Goal: Transaction & Acquisition: Purchase product/service

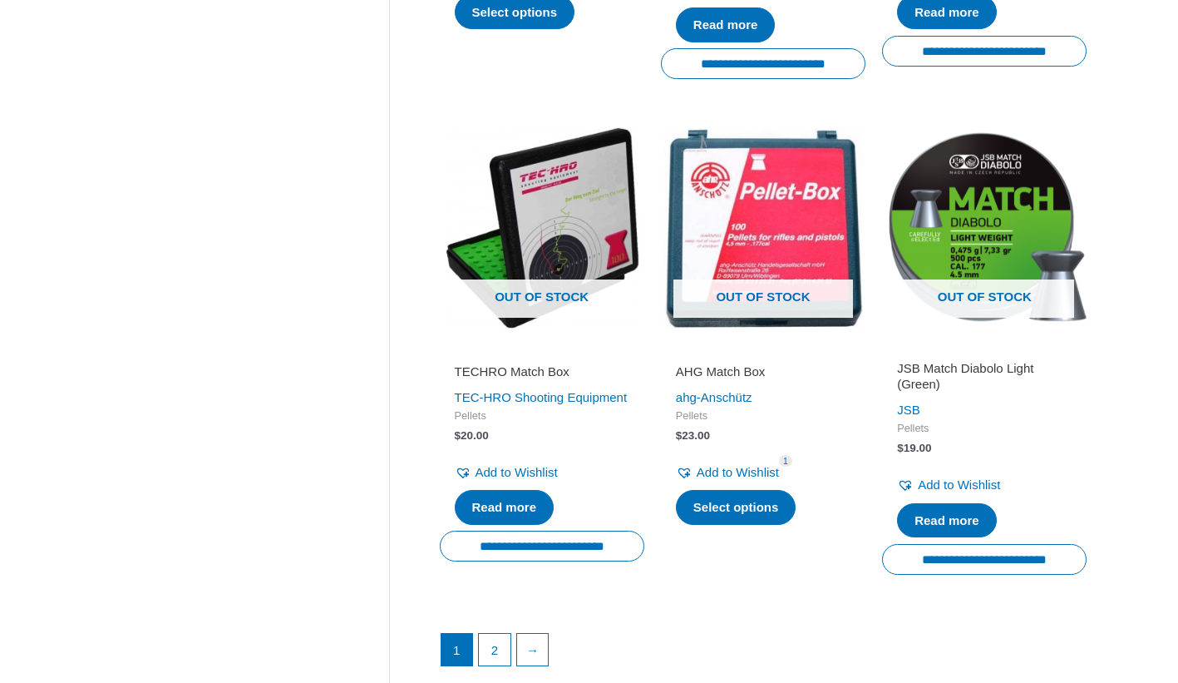
scroll to position [2192, 0]
click at [728, 367] on h2 "AHG Match Box" at bounding box center [763, 371] width 175 height 17
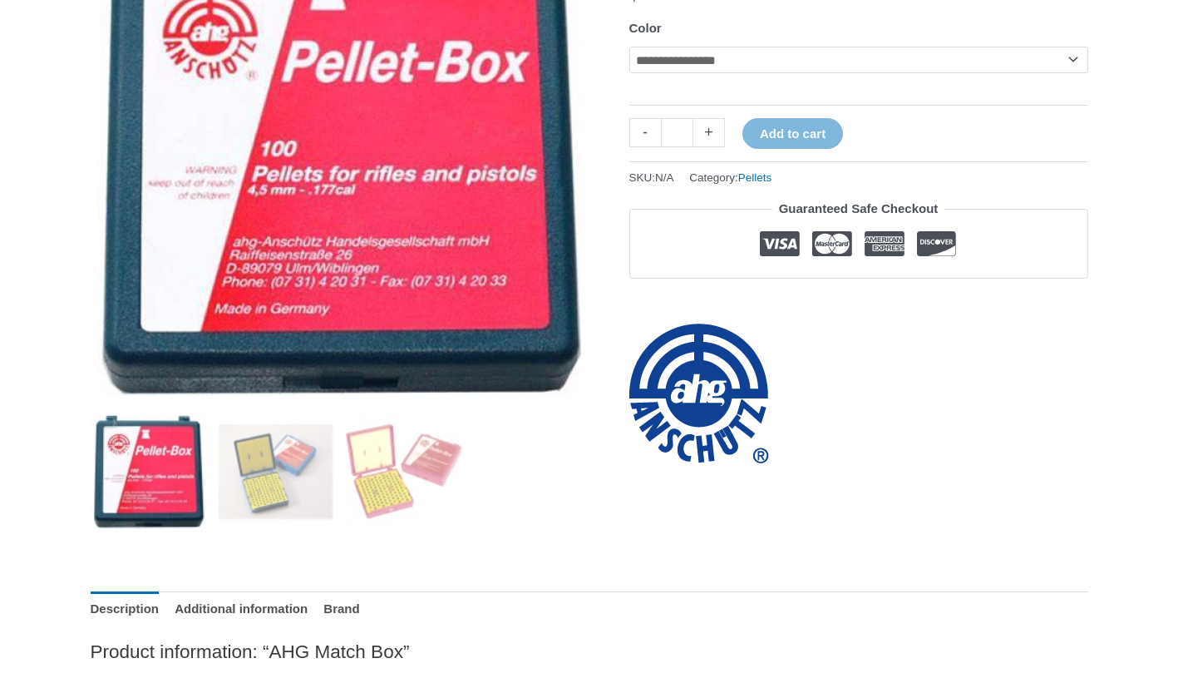
scroll to position [323, 0]
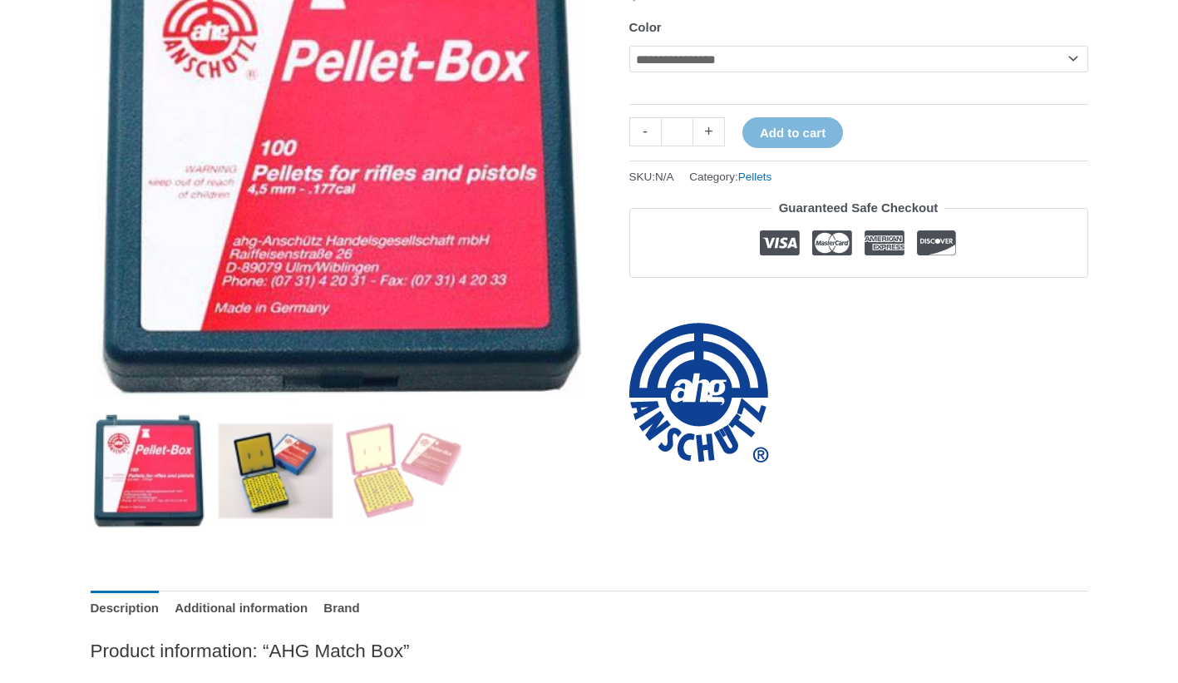
click at [295, 469] on img at bounding box center [276, 470] width 116 height 116
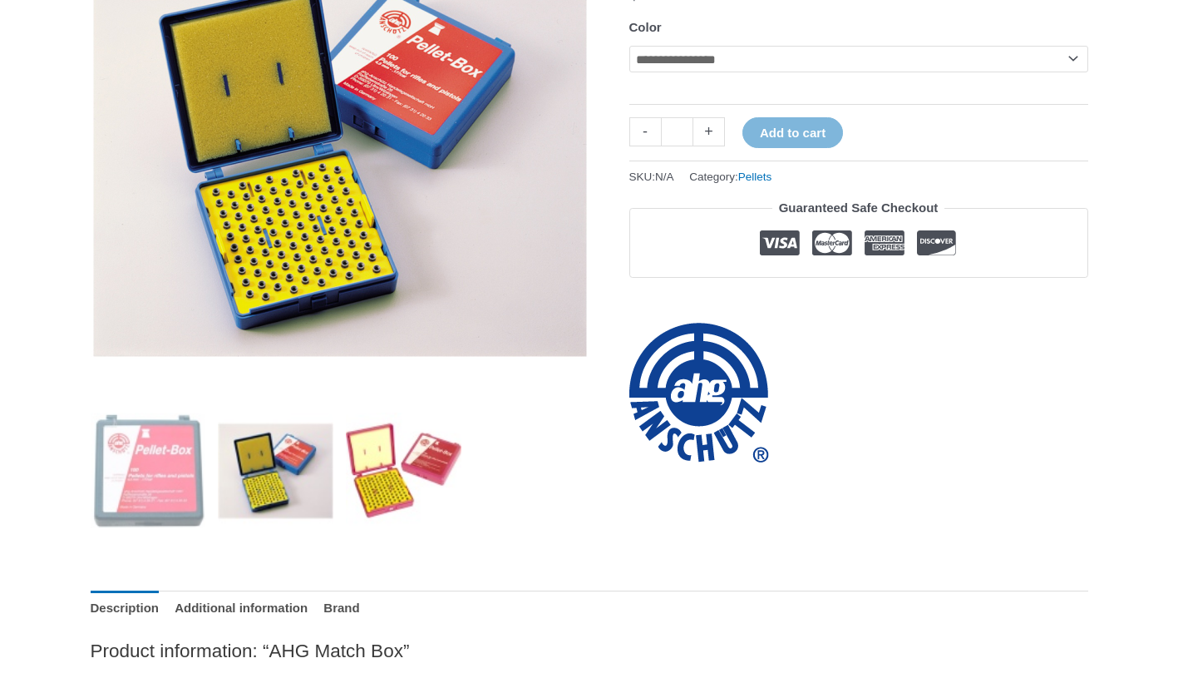
click at [391, 473] on img at bounding box center [404, 470] width 116 height 116
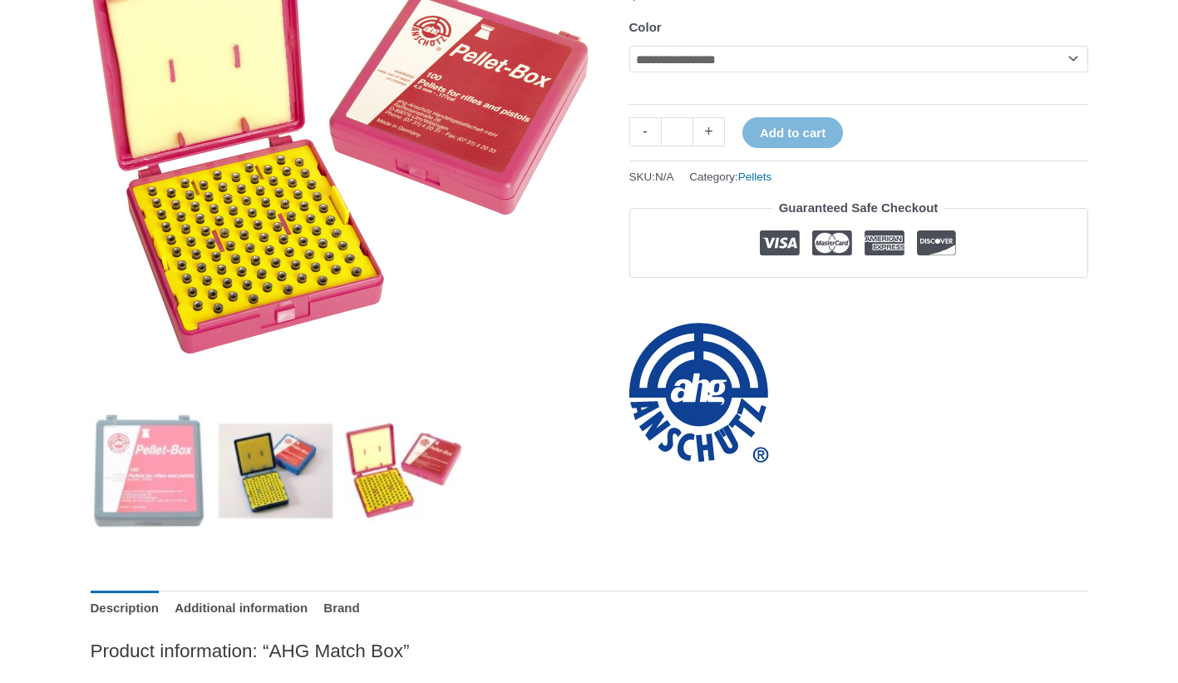
click at [290, 460] on img at bounding box center [276, 470] width 116 height 116
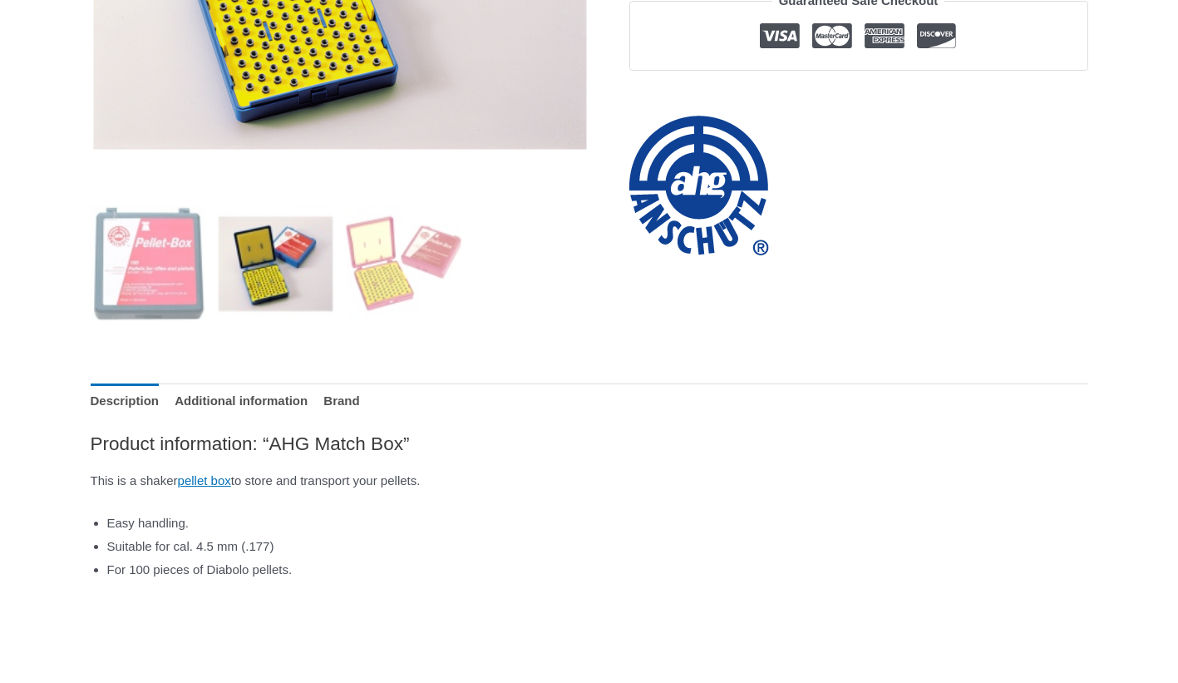
scroll to position [535, 0]
